Goal: Check status: Check status

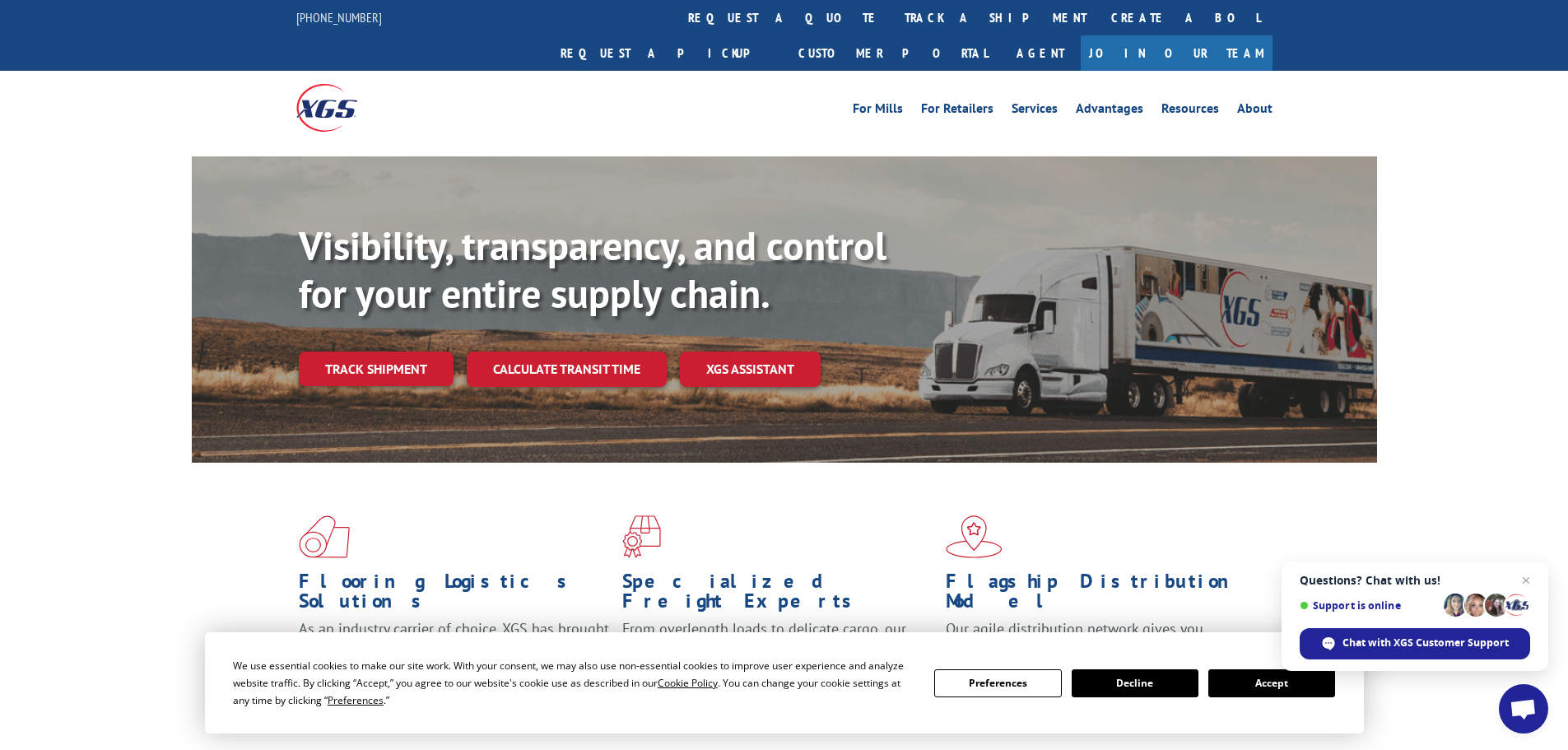
click at [1275, 690] on button "Accept" at bounding box center [1271, 683] width 127 height 28
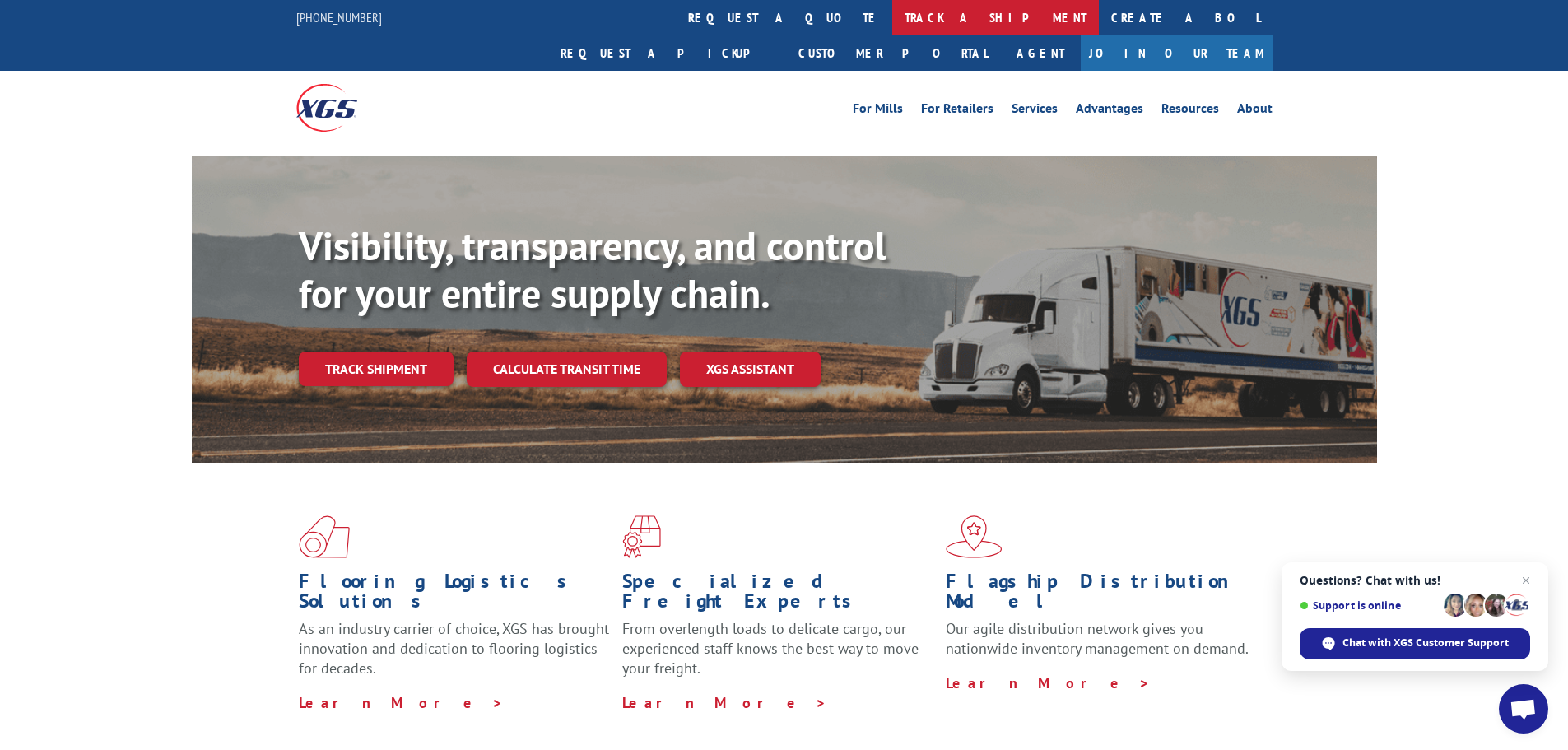
click at [892, 14] on link "track a shipment" at bounding box center [995, 18] width 207 height 36
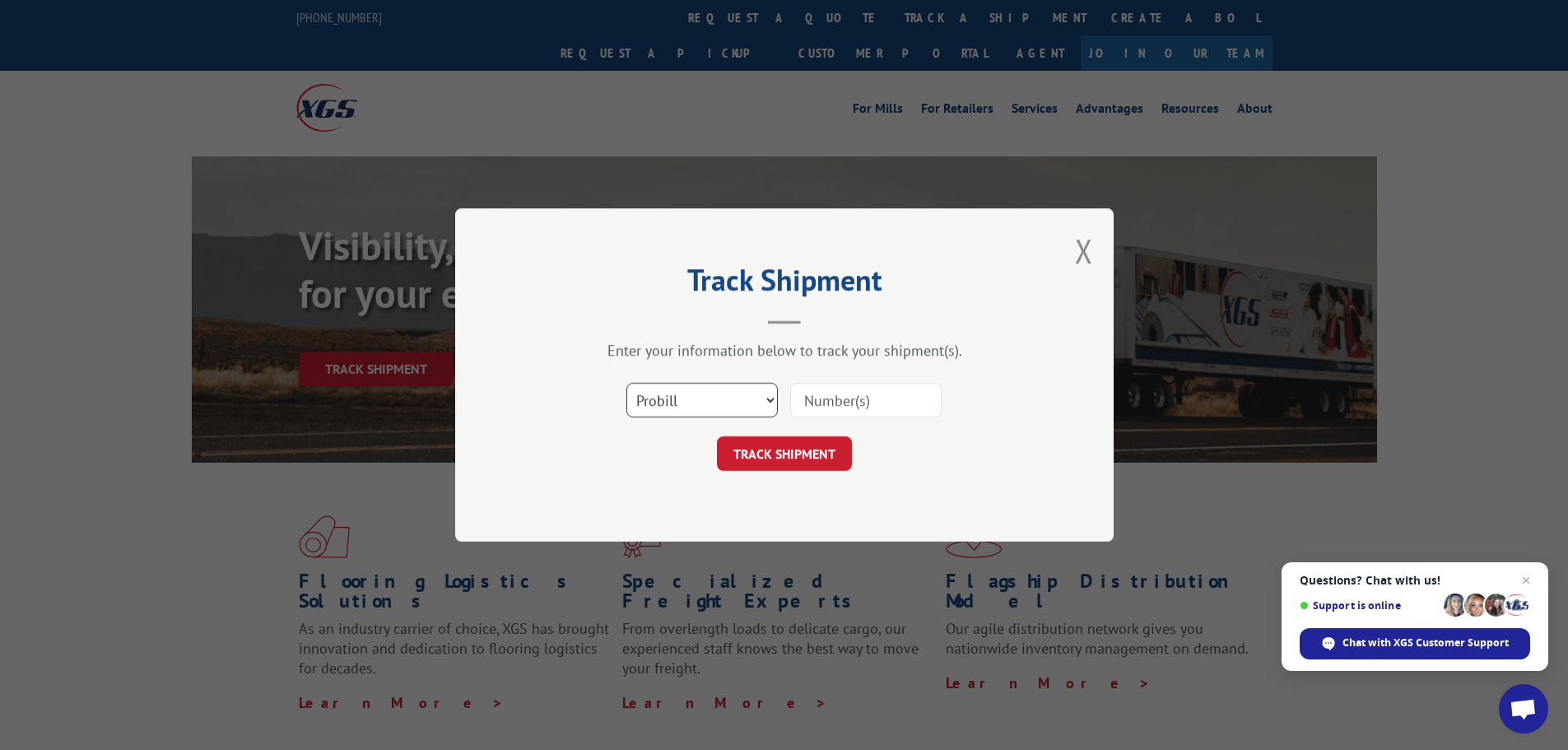
click at [775, 404] on select "Select category... Probill BOL PO" at bounding box center [701, 400] width 151 height 35
select select "bol"
click at [626, 383] on select "Select category... Probill BOL PO" at bounding box center [701, 400] width 151 height 35
click at [843, 407] on input at bounding box center [866, 400] width 151 height 35
paste input "5587864"
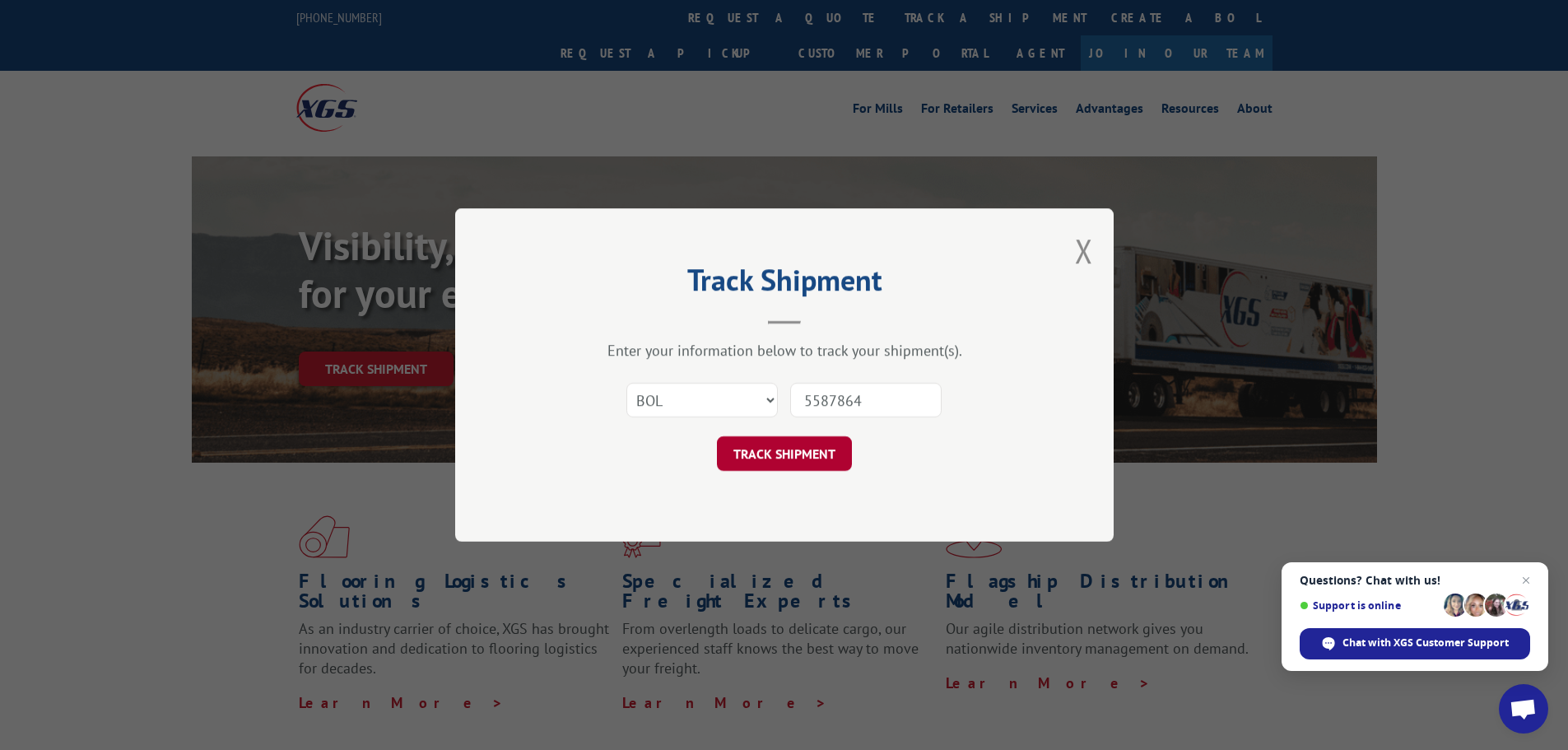
type input "5587864"
click at [785, 451] on button "TRACK SHIPMENT" at bounding box center [784, 453] width 135 height 35
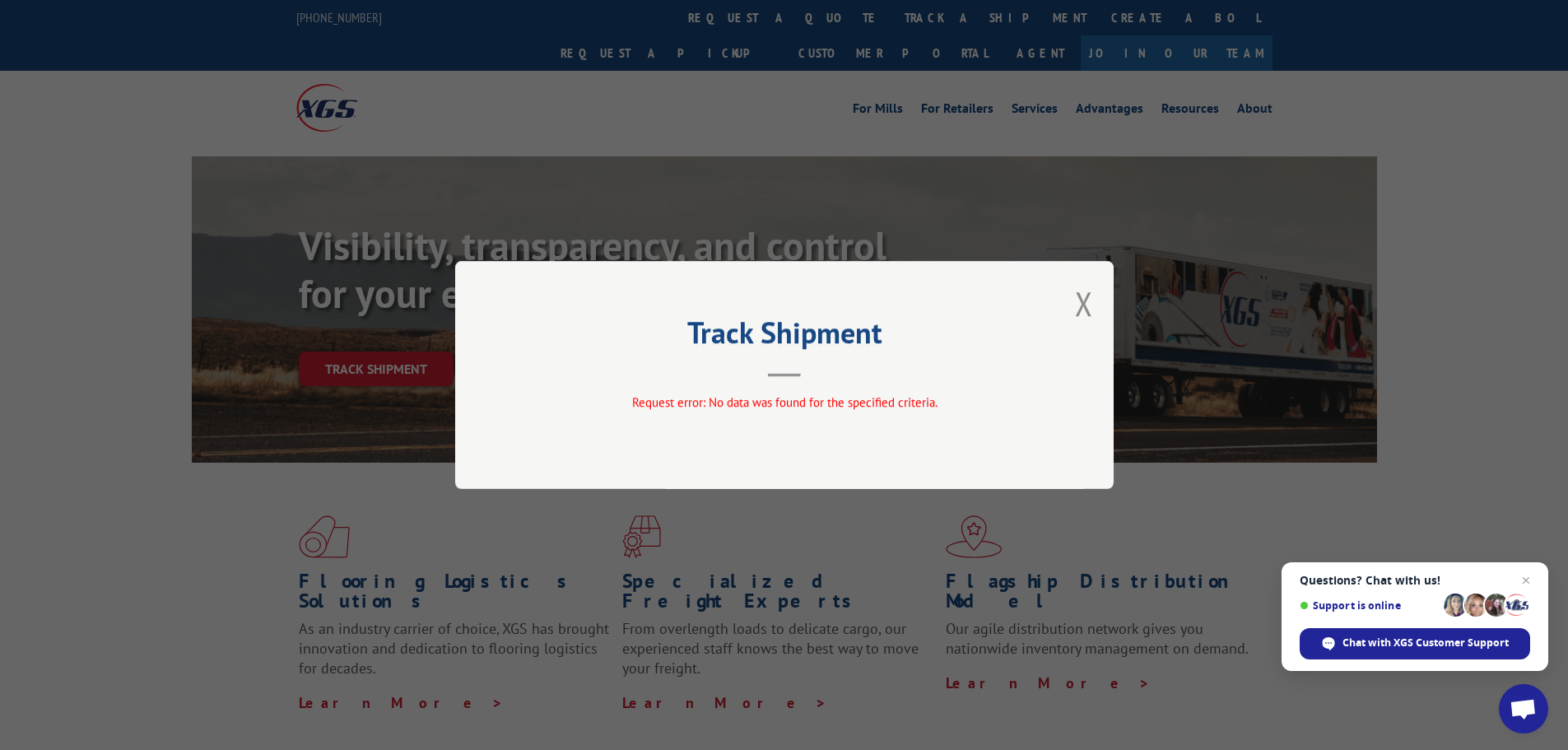
click at [1084, 306] on button "Close modal" at bounding box center [1083, 304] width 18 height 44
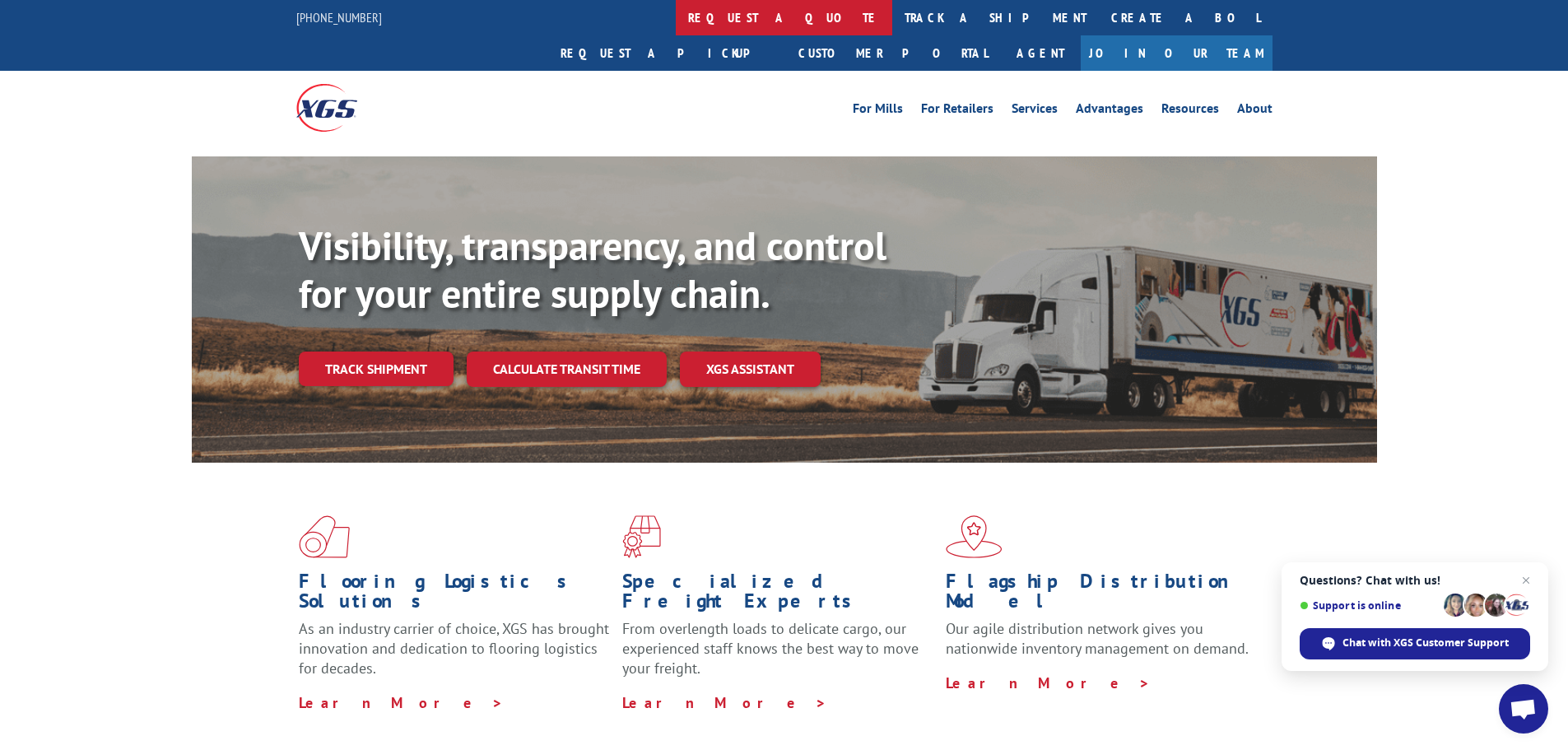
click at [676, 17] on link "request a quote" at bounding box center [784, 18] width 217 height 36
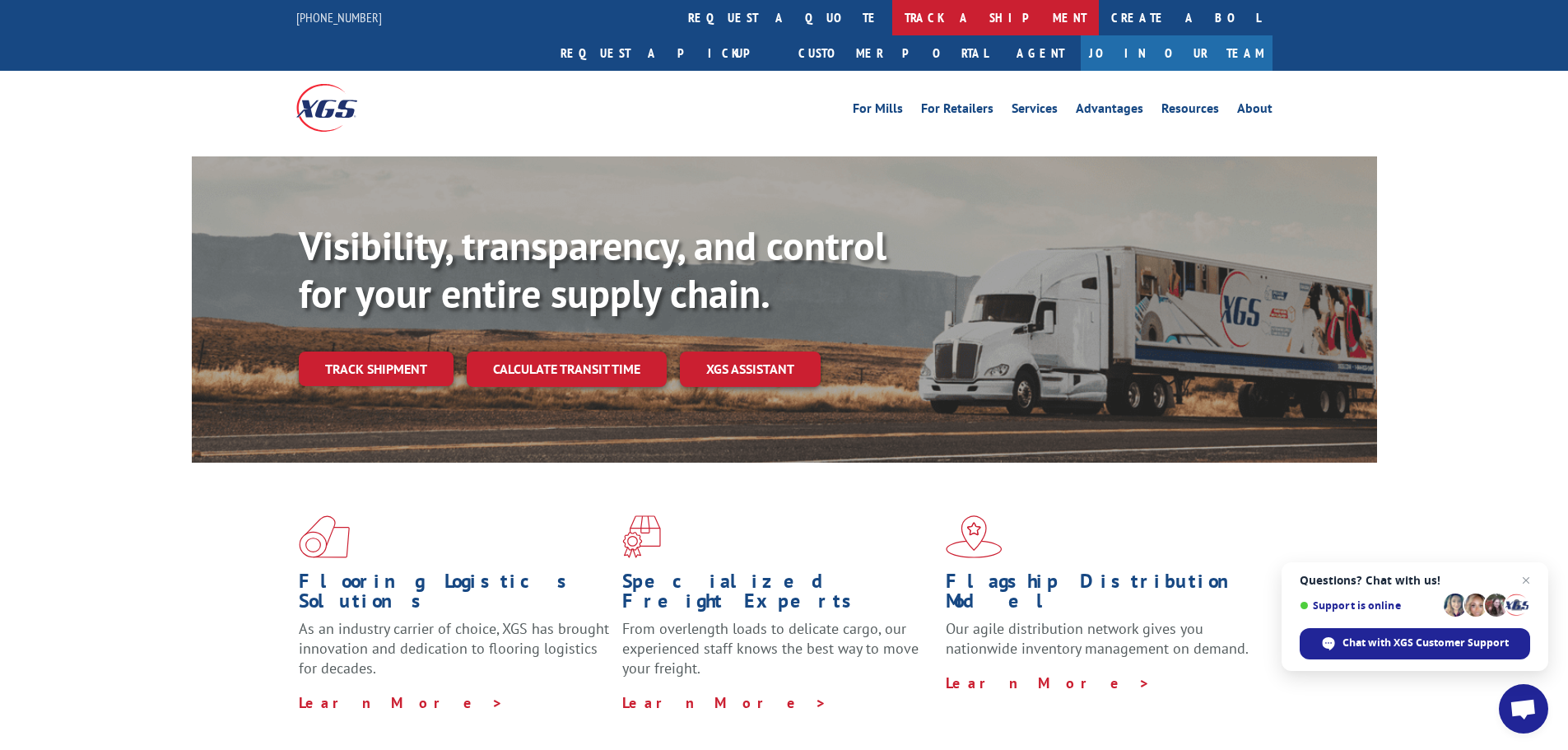
click at [892, 25] on link "track a shipment" at bounding box center [995, 18] width 207 height 36
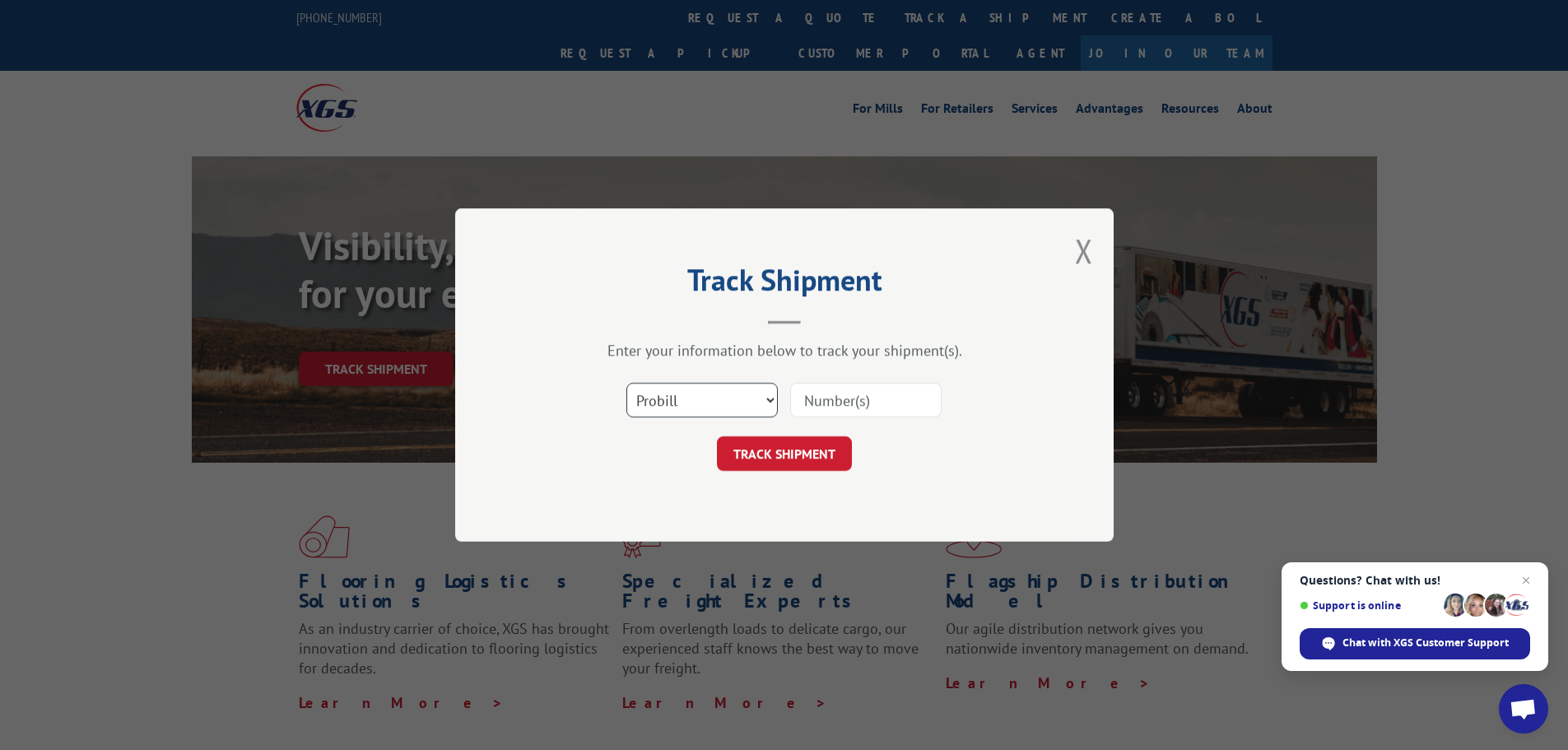
click at [766, 399] on select "Select category... Probill BOL PO" at bounding box center [701, 400] width 151 height 35
click at [766, 397] on select "Select category... Probill BOL PO" at bounding box center [701, 400] width 151 height 35
click at [828, 401] on input at bounding box center [866, 400] width 151 height 35
paste input "5587864"
type input "5587864"
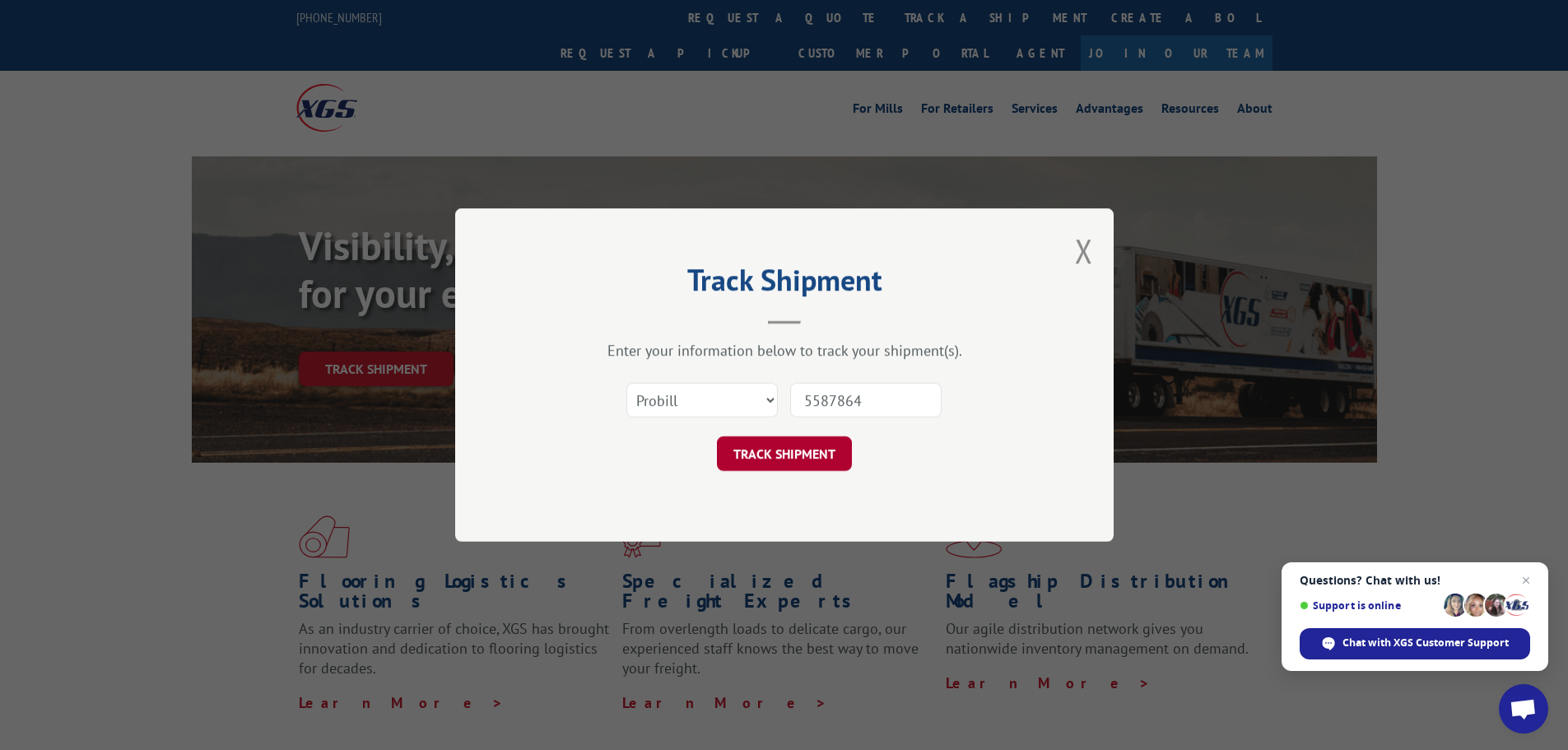
click at [788, 457] on button "TRACK SHIPMENT" at bounding box center [784, 453] width 135 height 35
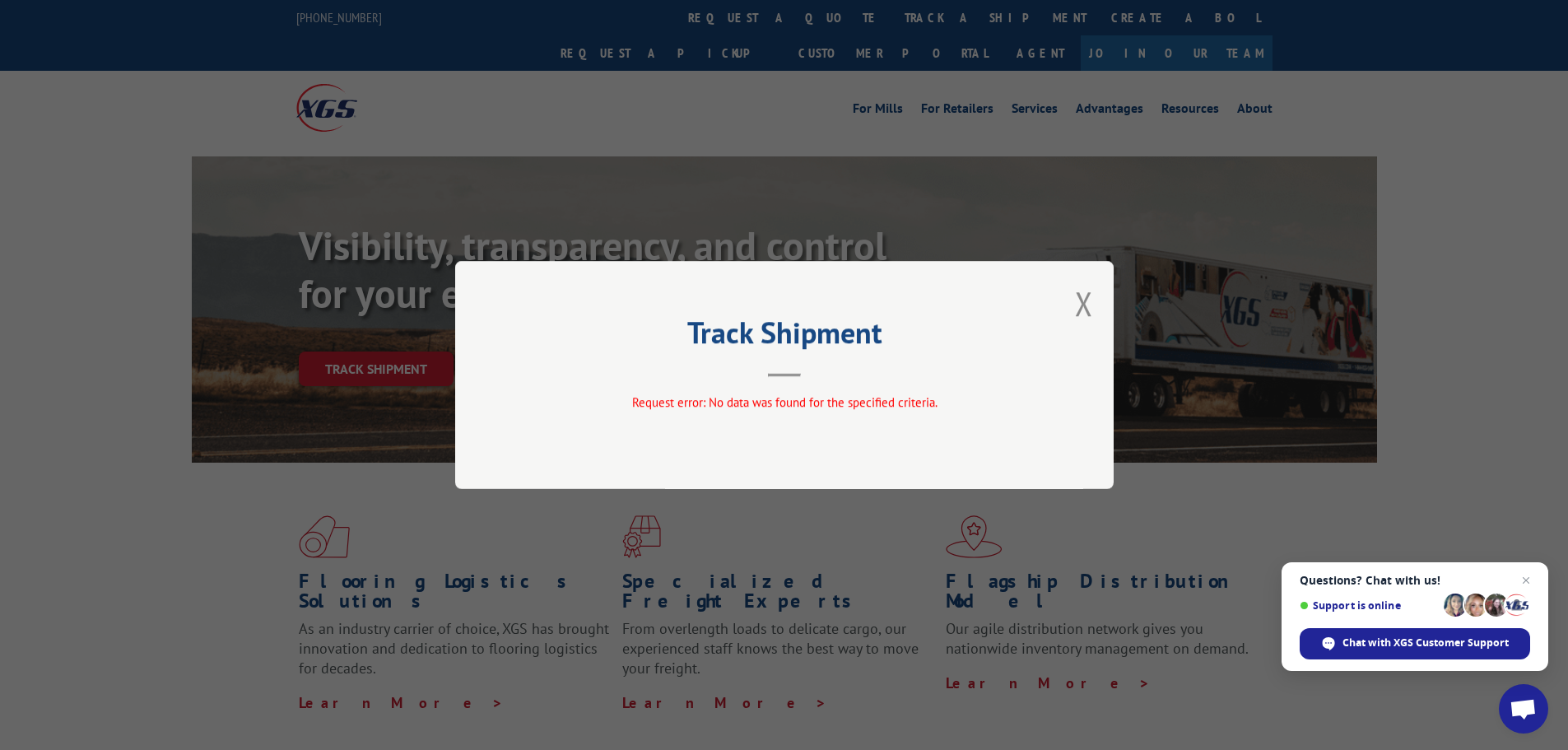
click at [1089, 301] on button "Close modal" at bounding box center [1083, 304] width 18 height 44
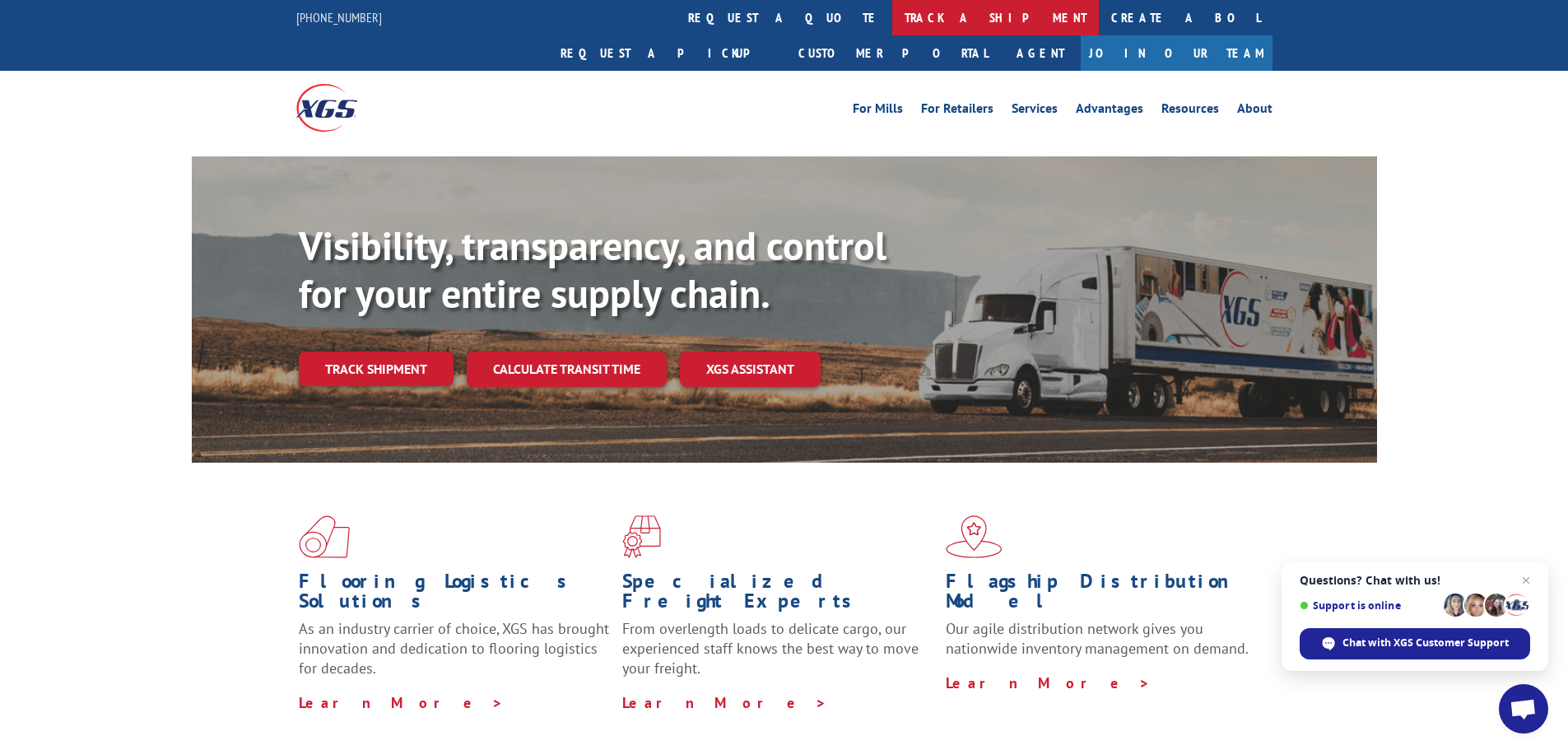
click at [892, 12] on link "track a shipment" at bounding box center [995, 18] width 207 height 36
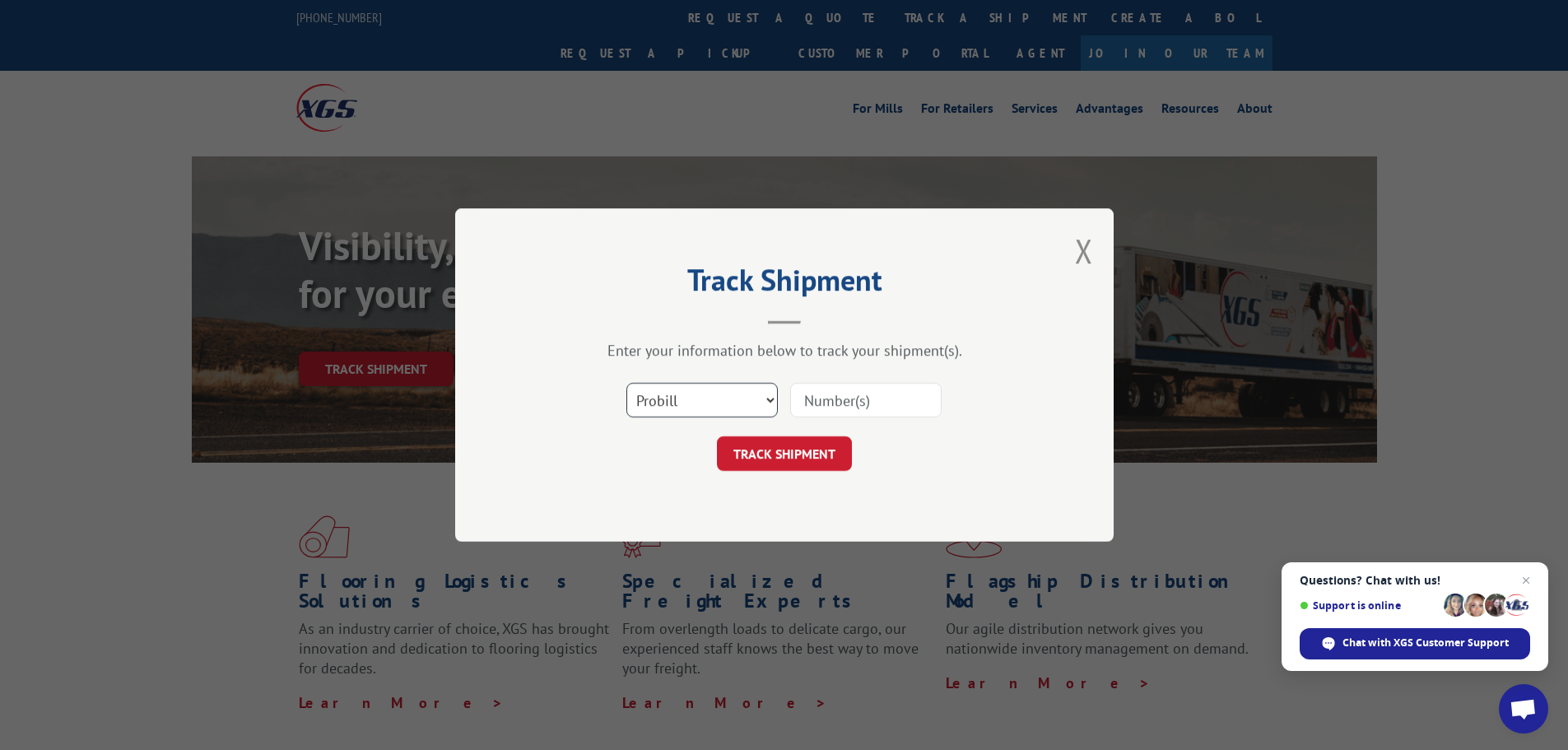
click at [765, 399] on select "Select category... Probill BOL PO" at bounding box center [701, 400] width 151 height 35
select select "po"
click at [626, 383] on select "Select category... Probill BOL PO" at bounding box center [701, 400] width 151 height 35
click at [823, 400] on input at bounding box center [866, 400] width 151 height 35
paste input "5077541424"
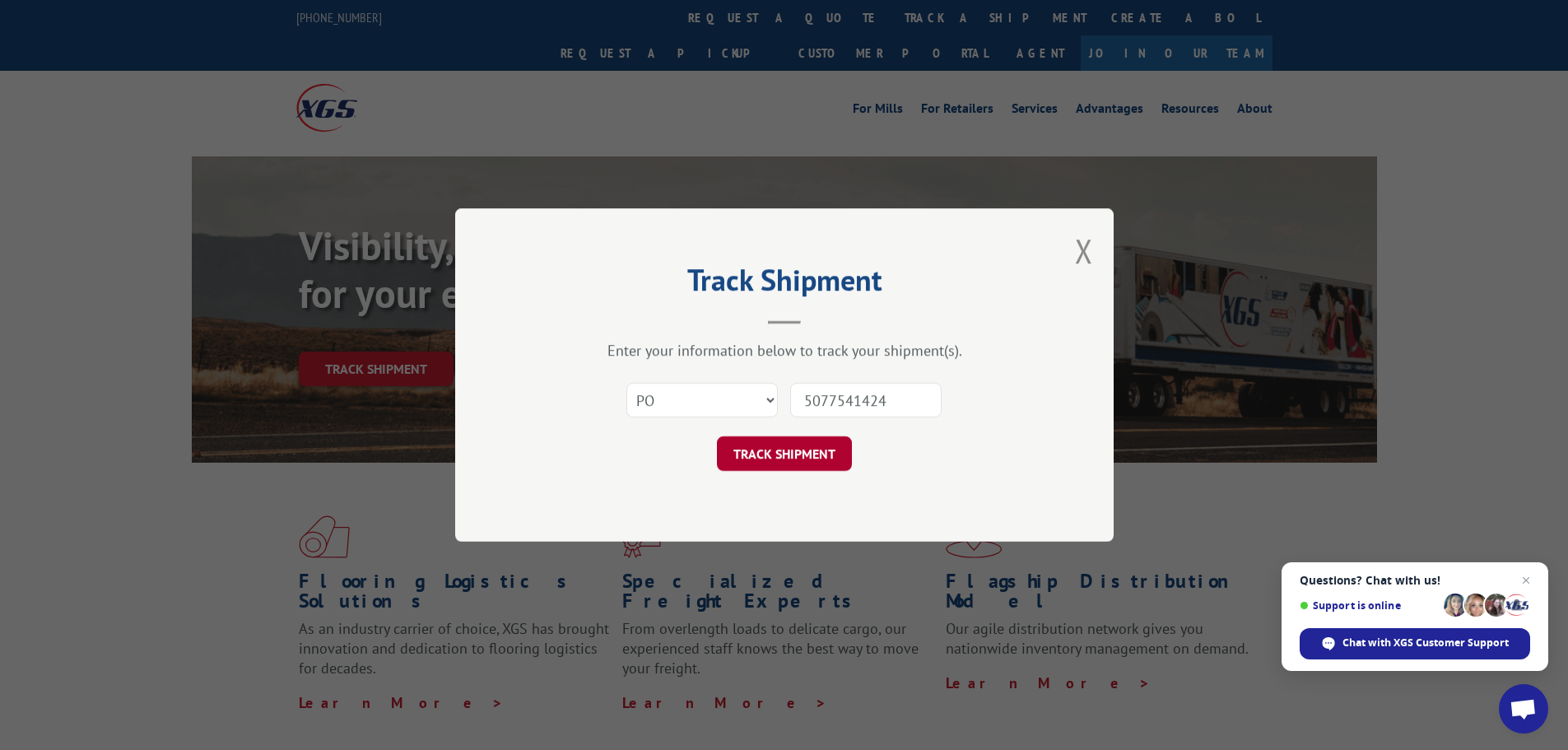
type input "5077541424"
click at [795, 456] on button "TRACK SHIPMENT" at bounding box center [784, 453] width 135 height 35
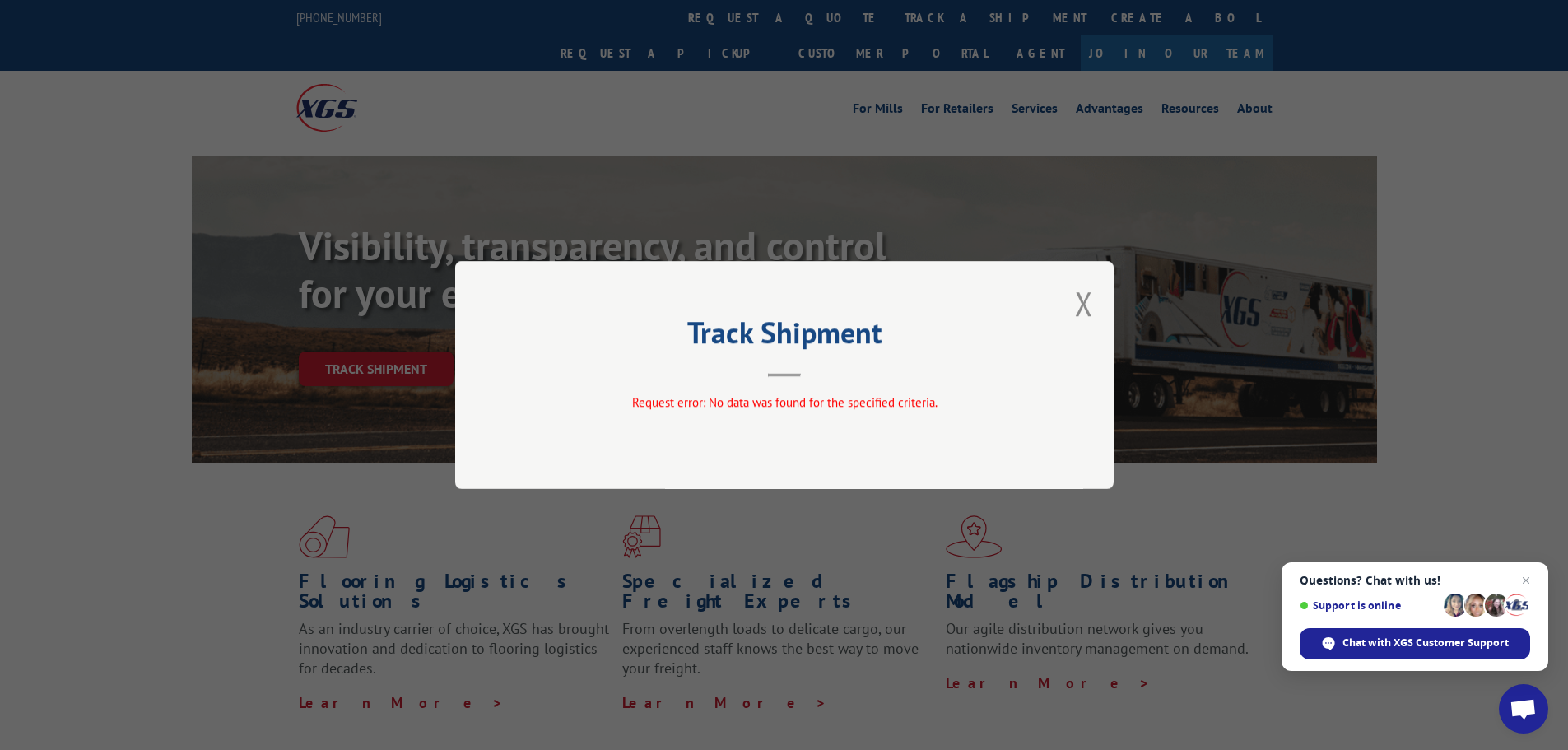
click at [1094, 301] on div "Track Shipment Request error: No data was found for the specified criteria." at bounding box center [784, 375] width 659 height 228
click at [1084, 307] on button "Close modal" at bounding box center [1083, 304] width 18 height 44
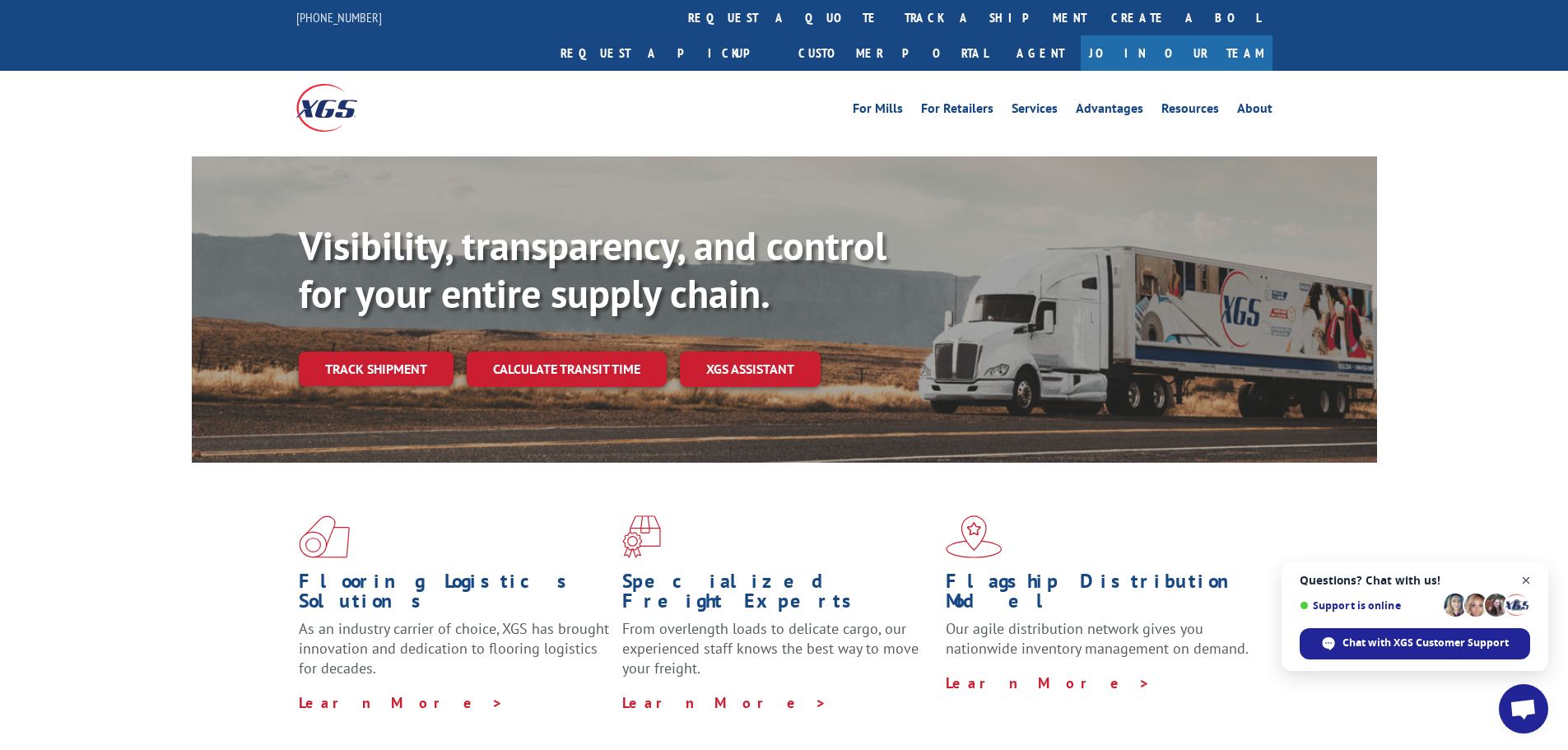
click at [1527, 577] on span "Close chat" at bounding box center [1525, 581] width 21 height 21
